Goal: Task Accomplishment & Management: Complete application form

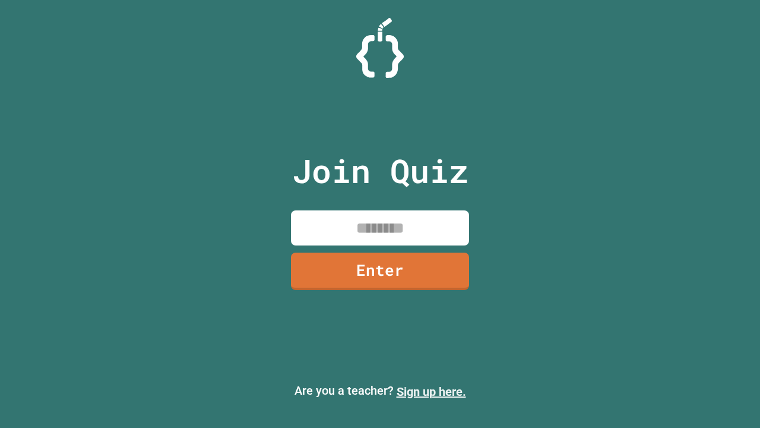
click at [431, 392] on link "Sign up here." at bounding box center [432, 391] width 70 height 14
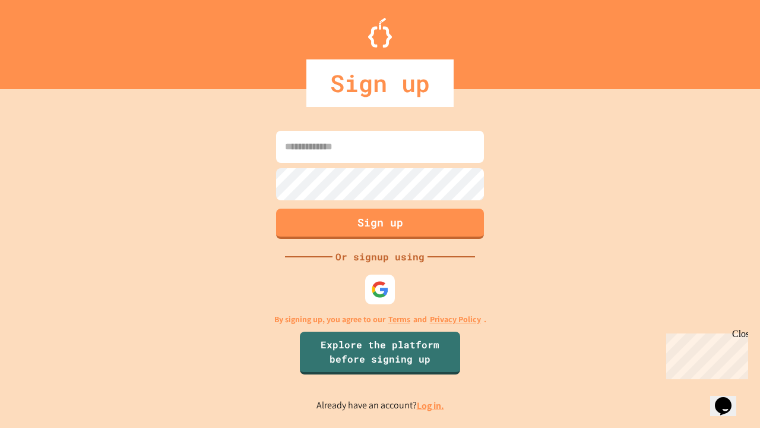
click at [431, 405] on link "Log in." at bounding box center [430, 405] width 27 height 12
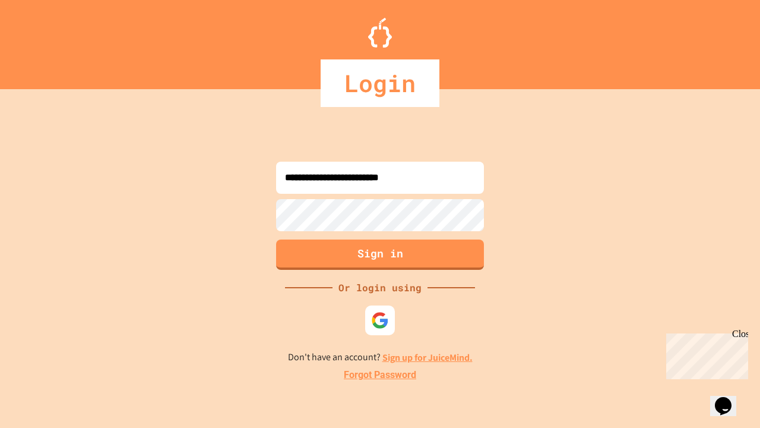
type input "**********"
